Goal: Task Accomplishment & Management: Complete application form

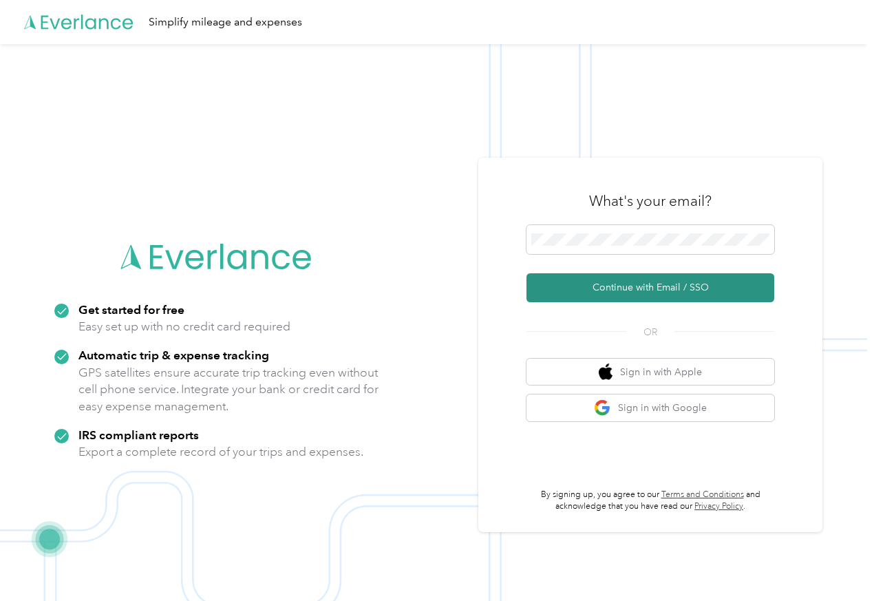
click at [624, 288] on button "Continue with Email / SSO" at bounding box center [651, 287] width 248 height 29
click at [623, 288] on button "Continue with Email / SSO" at bounding box center [651, 287] width 248 height 29
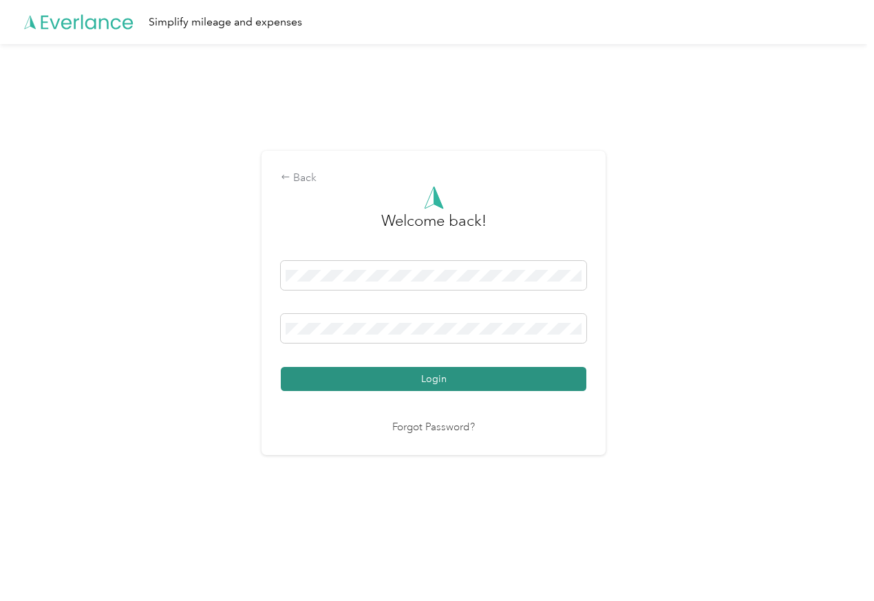
click at [431, 382] on button "Login" at bounding box center [434, 379] width 306 height 24
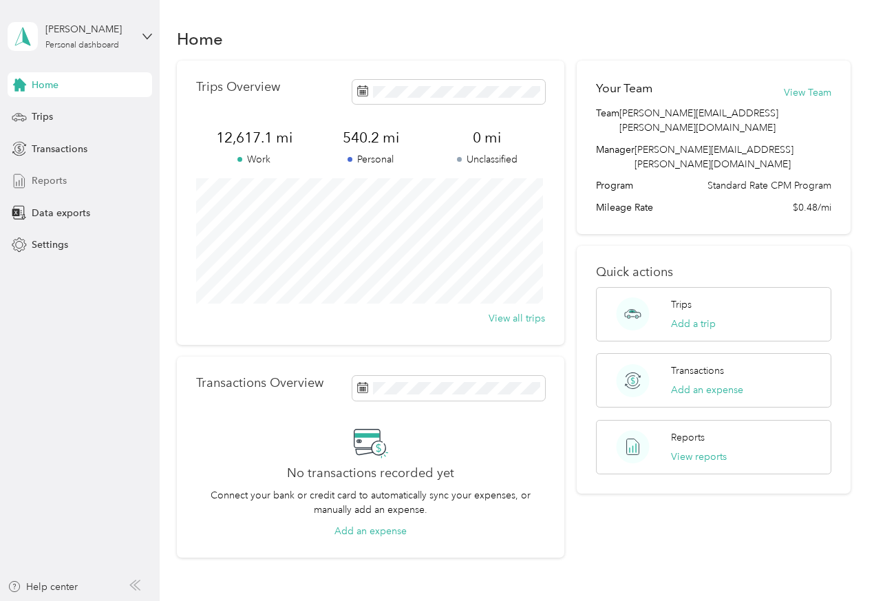
click at [43, 181] on span "Reports" at bounding box center [49, 180] width 35 height 14
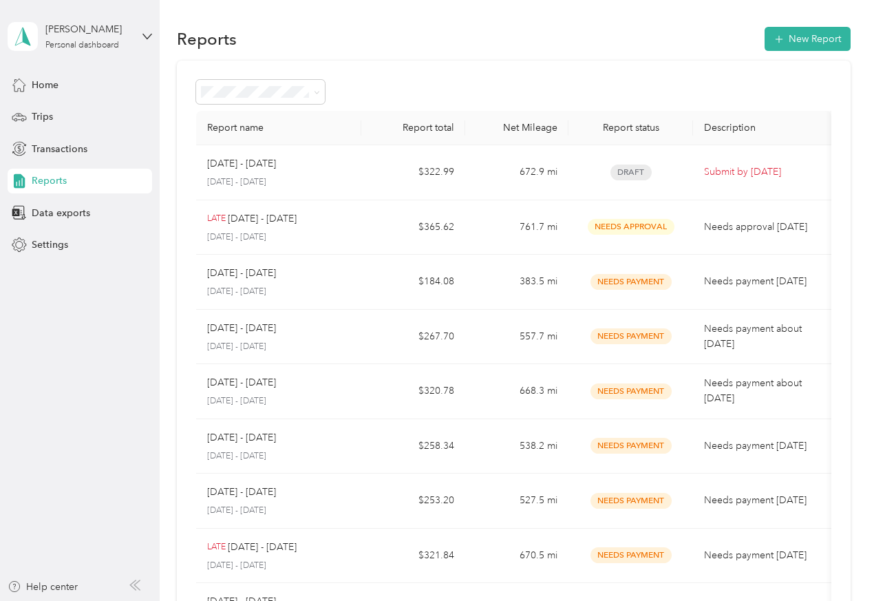
click at [241, 168] on p "[DATE] - [DATE]" at bounding box center [241, 163] width 69 height 15
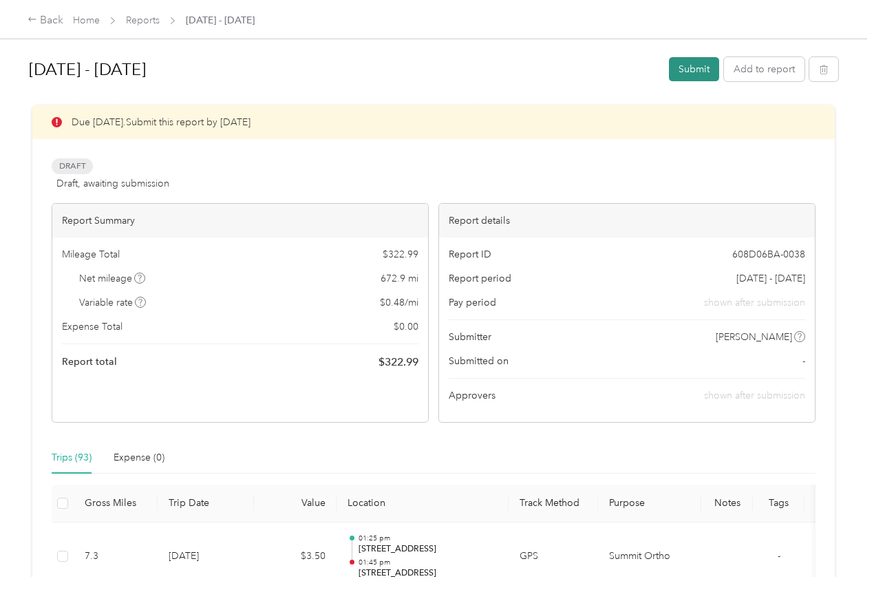
click at [693, 70] on button "Submit" at bounding box center [694, 69] width 50 height 24
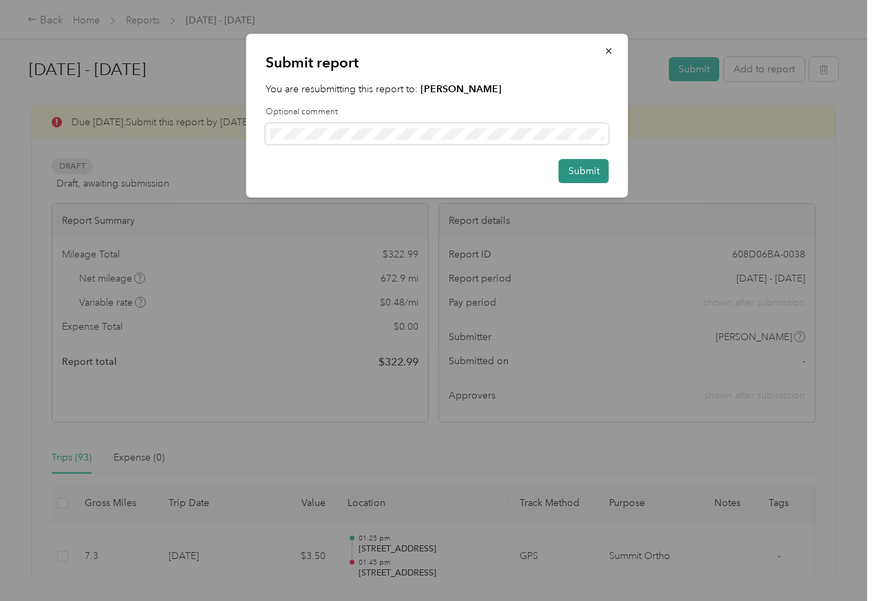
click at [587, 171] on button "Submit" at bounding box center [584, 171] width 50 height 24
